Goal: Information Seeking & Learning: Learn about a topic

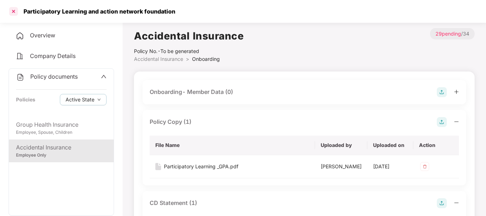
click at [11, 14] on div at bounding box center [13, 11] width 11 height 11
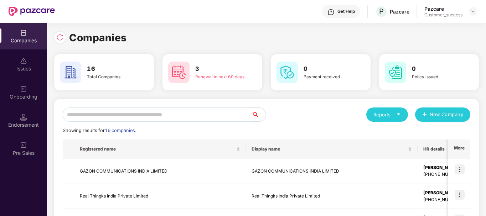
click at [126, 112] on input "text" at bounding box center [157, 115] width 189 height 14
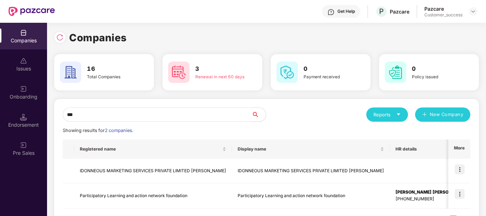
scroll to position [32, 0]
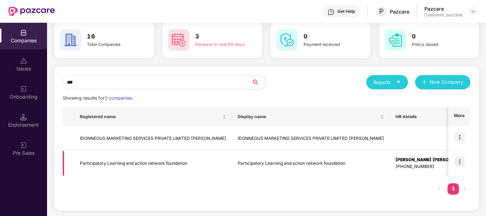
type input "***"
click at [119, 163] on td "Participatory Learning and action network foundation" at bounding box center [153, 163] width 158 height 25
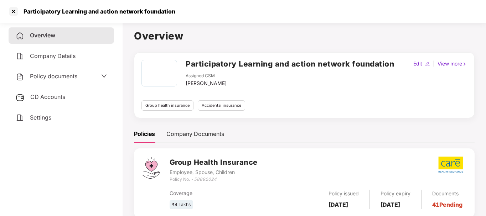
click at [69, 77] on span "Policy documents" at bounding box center [53, 76] width 47 height 7
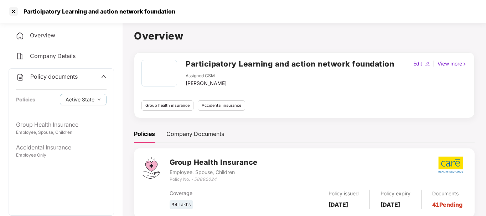
click at [48, 79] on span "Policy documents" at bounding box center [53, 76] width 47 height 7
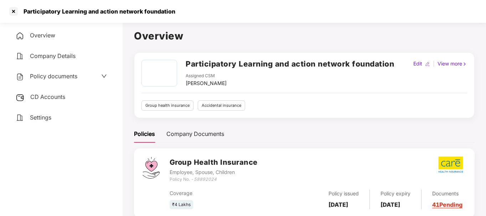
click at [48, 79] on span "Policy documents" at bounding box center [53, 76] width 47 height 7
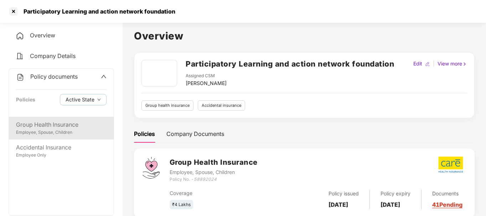
click at [41, 126] on div "Group Health Insurance" at bounding box center [61, 125] width 91 height 9
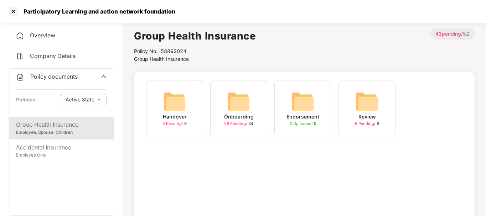
click at [242, 102] on img at bounding box center [239, 101] width 23 height 23
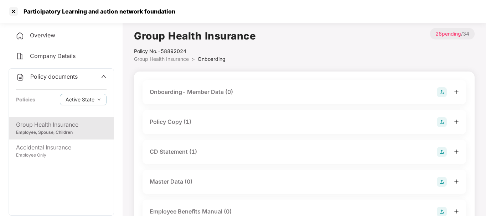
click at [37, 128] on div "Group Health Insurance" at bounding box center [61, 125] width 91 height 9
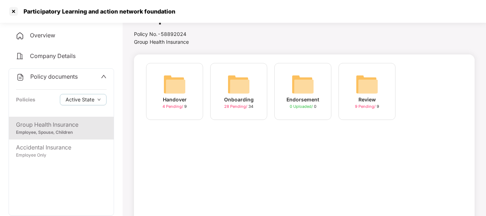
scroll to position [18, 0]
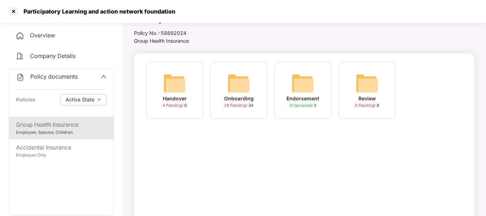
click at [245, 93] on img at bounding box center [239, 83] width 23 height 23
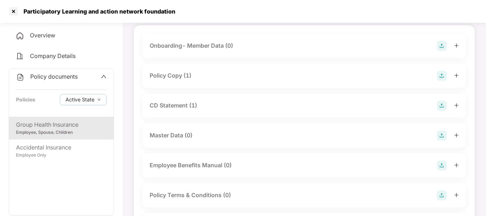
scroll to position [47, 0]
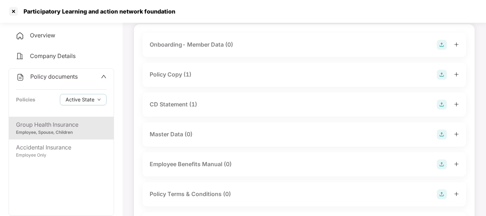
click at [457, 74] on icon "plus" at bounding box center [456, 74] width 5 height 5
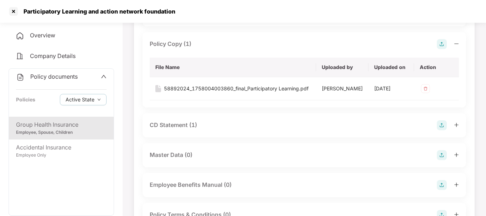
scroll to position [0, 0]
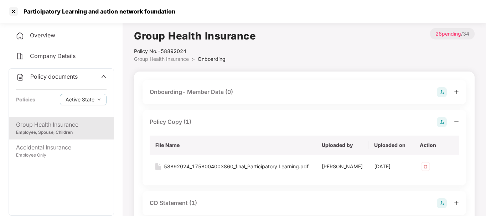
click at [168, 57] on span "Group Health Insurance" at bounding box center [161, 59] width 55 height 6
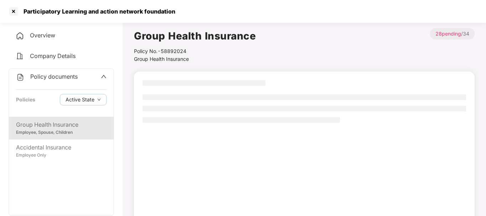
scroll to position [18, 0]
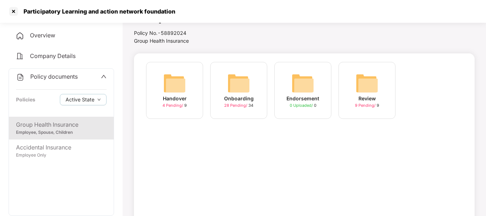
click at [293, 89] on img at bounding box center [303, 83] width 23 height 23
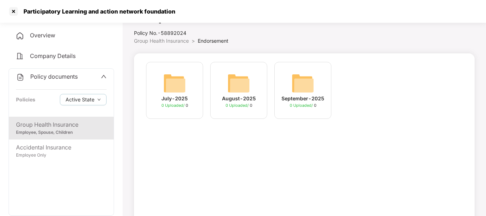
click at [292, 81] on img at bounding box center [303, 83] width 23 height 23
click at [237, 86] on img at bounding box center [239, 83] width 23 height 23
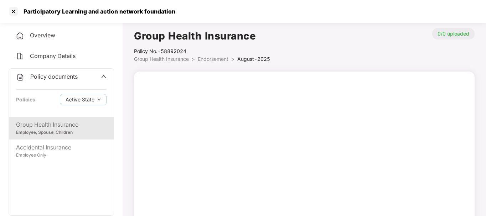
click at [213, 60] on span "Endorsement" at bounding box center [213, 59] width 31 height 6
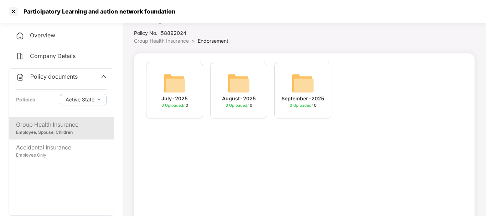
click at [159, 42] on span "Group Health Insurance" at bounding box center [161, 41] width 55 height 6
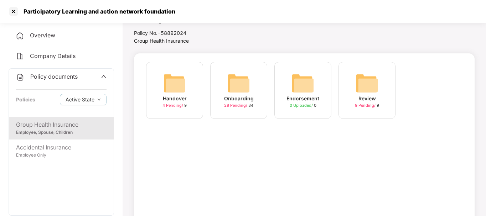
click at [358, 86] on img at bounding box center [367, 83] width 23 height 23
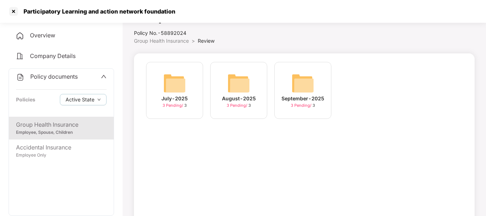
click at [301, 85] on img at bounding box center [303, 83] width 23 height 23
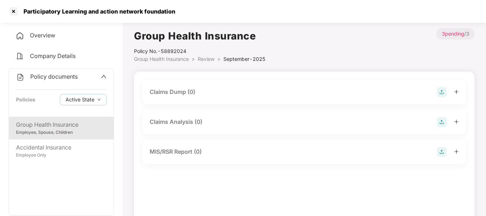
click at [155, 60] on span "Group Health Insurance" at bounding box center [161, 59] width 55 height 6
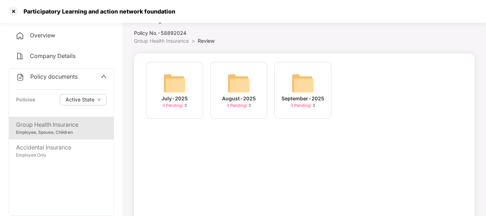
click at [153, 41] on span "Group Health Insurance" at bounding box center [161, 41] width 55 height 6
